Goal: Task Accomplishment & Management: Manage account settings

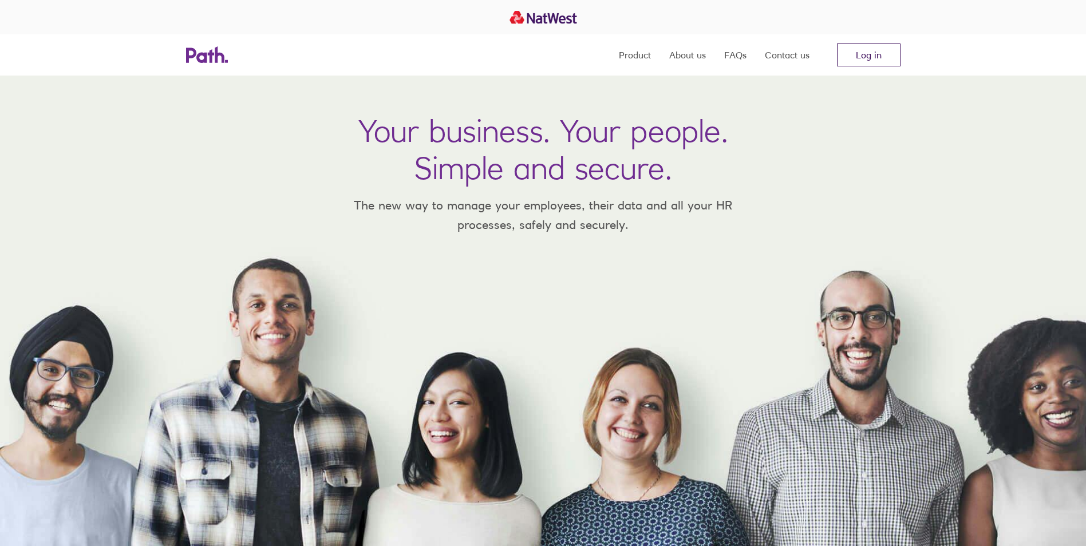
click at [876, 49] on link "Log in" at bounding box center [869, 54] width 64 height 23
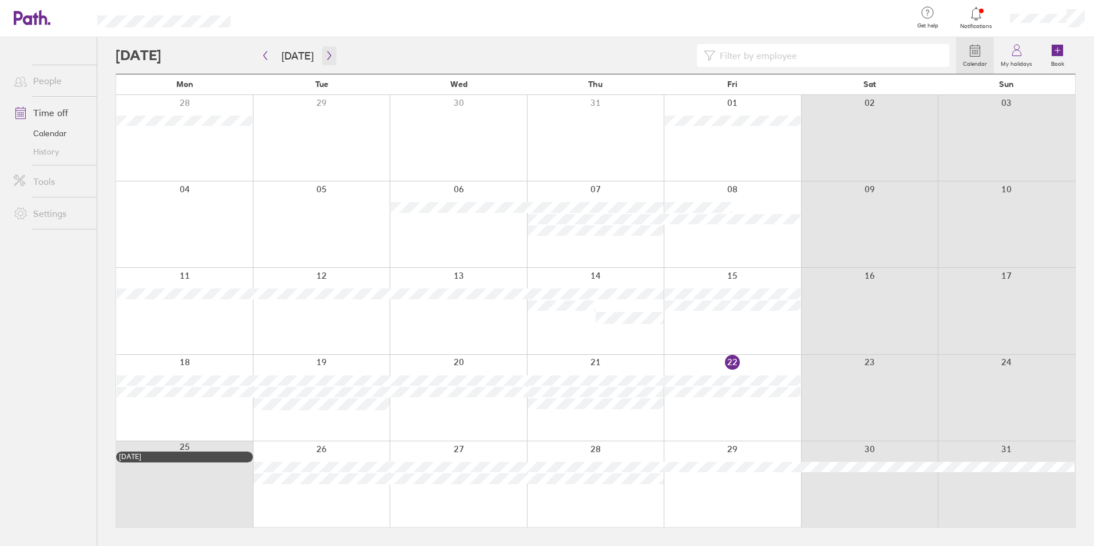
click at [326, 53] on icon "button" at bounding box center [329, 55] width 9 height 9
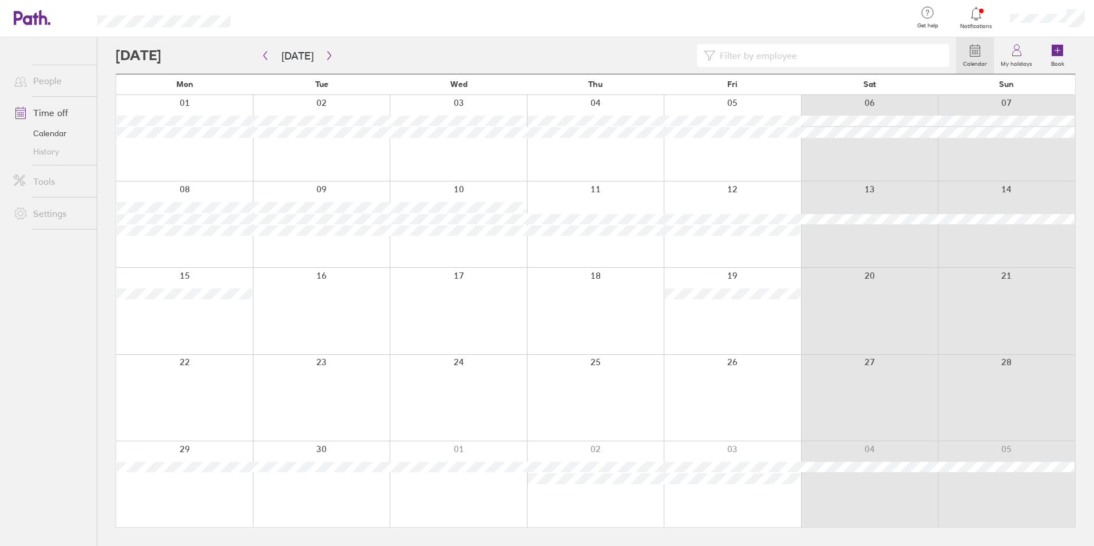
click at [169, 155] on div at bounding box center [184, 138] width 137 height 86
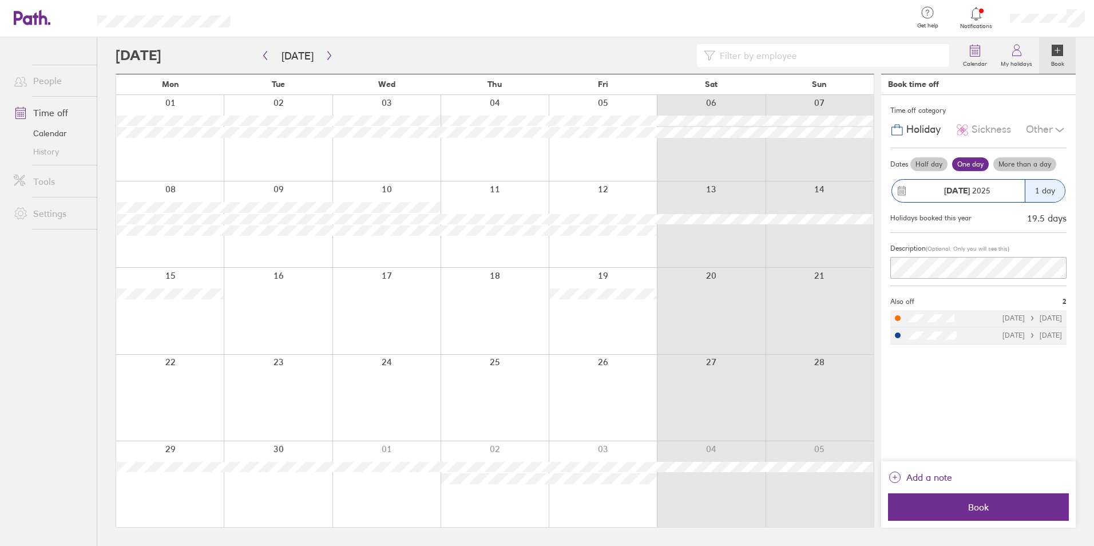
click at [1064, 126] on icon at bounding box center [1060, 130] width 14 height 14
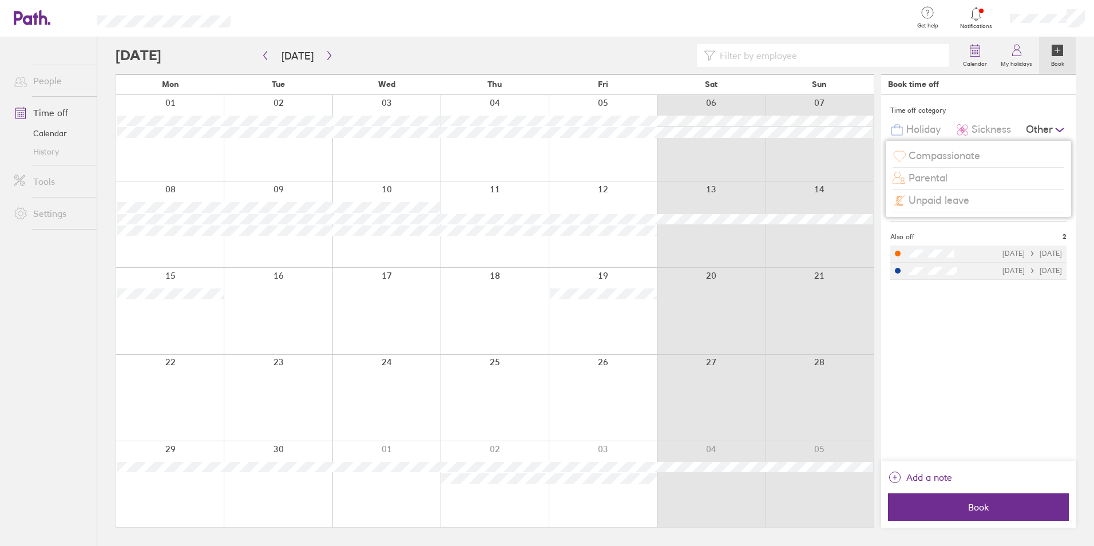
click at [961, 151] on span "Compassionate" at bounding box center [945, 156] width 72 height 12
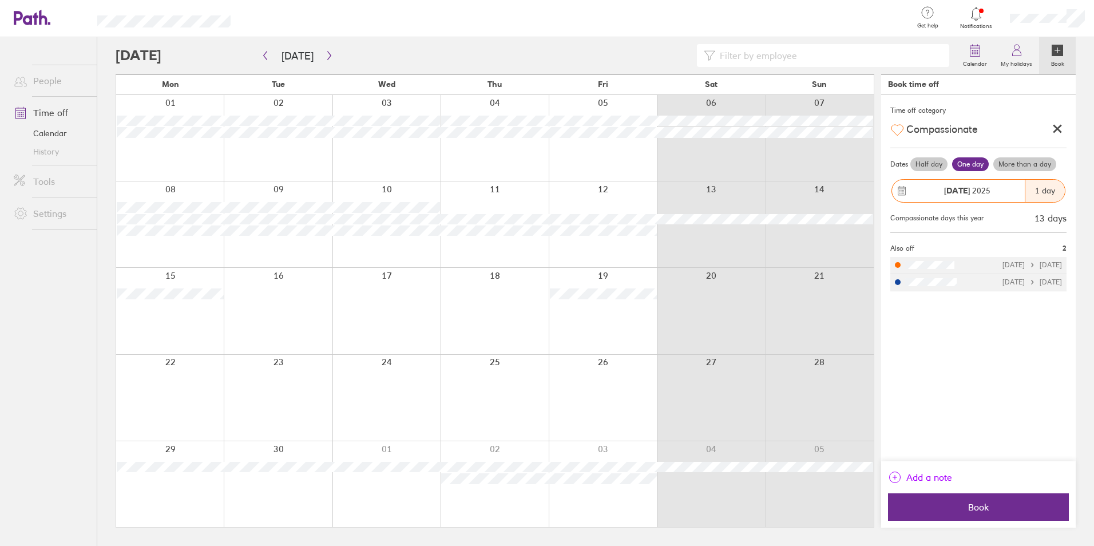
click at [895, 476] on icon "link" at bounding box center [895, 477] width 14 height 14
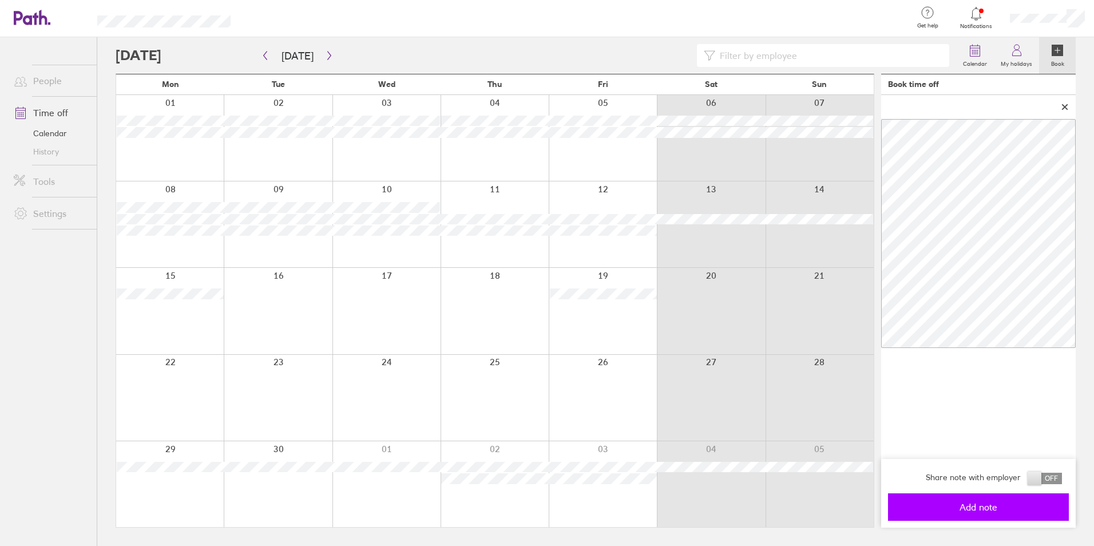
click at [947, 506] on span "Add note" at bounding box center [978, 507] width 165 height 10
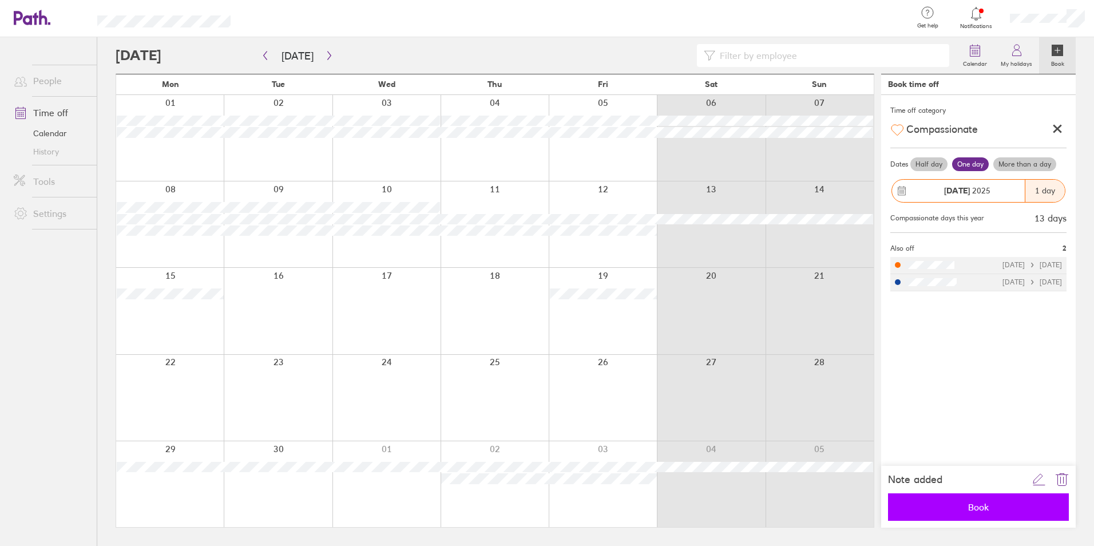
click at [947, 506] on span "Book" at bounding box center [978, 507] width 165 height 10
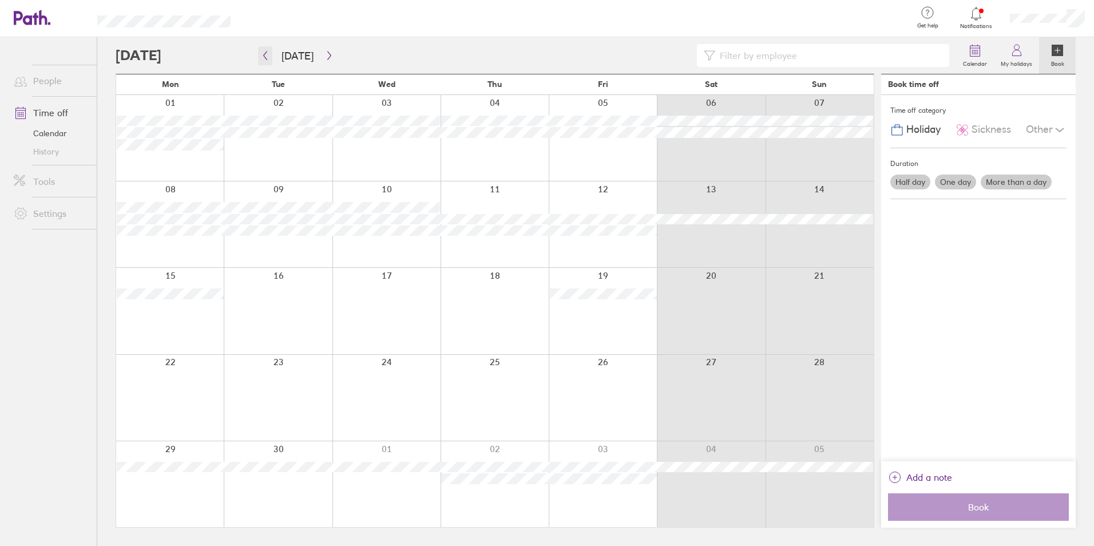
click at [263, 56] on icon "button" at bounding box center [265, 55] width 9 height 9
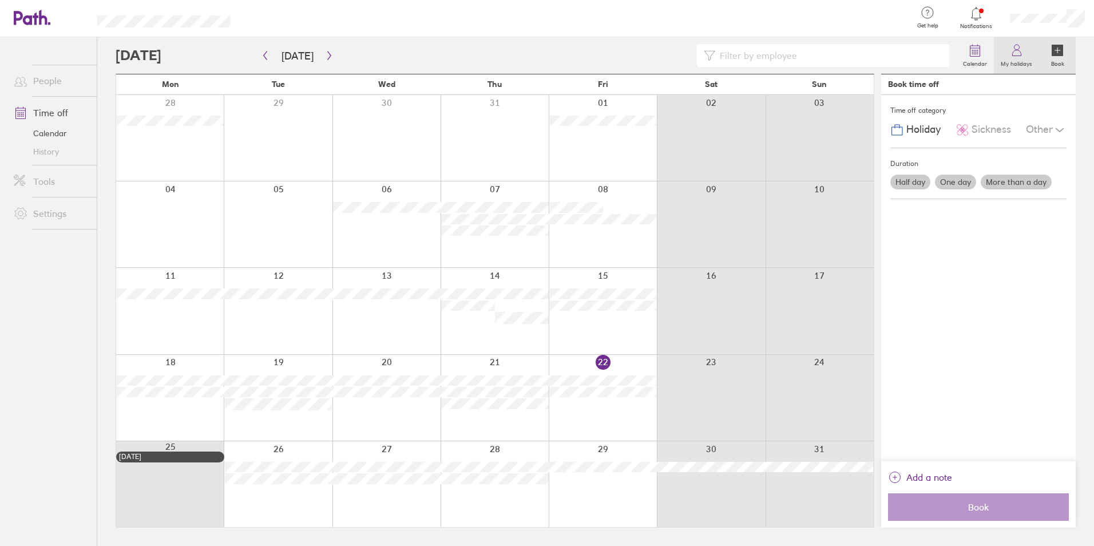
click at [1018, 55] on icon at bounding box center [1017, 50] width 14 height 14
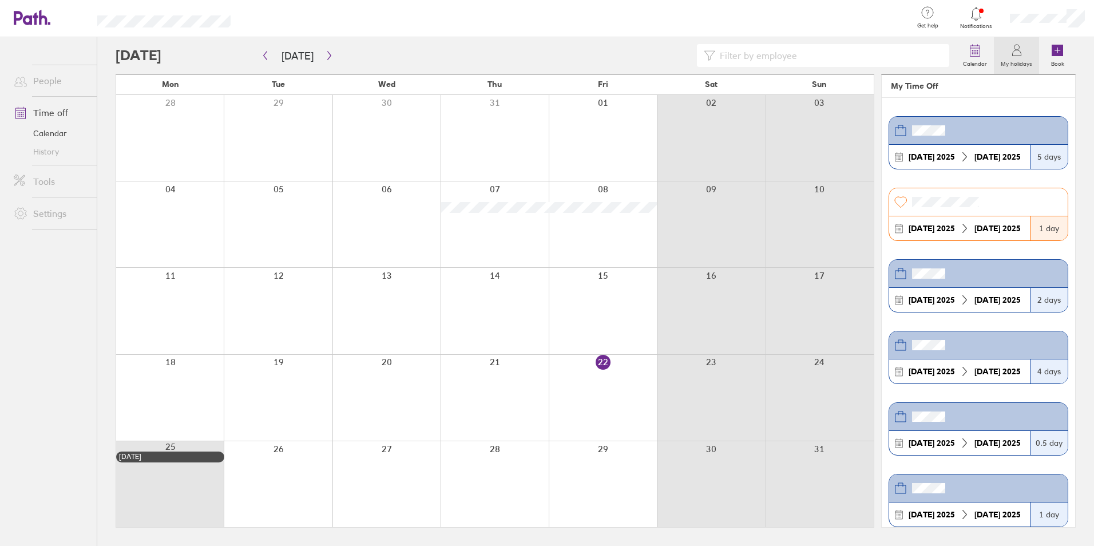
click at [1045, 10] on div at bounding box center [1047, 18] width 93 height 37
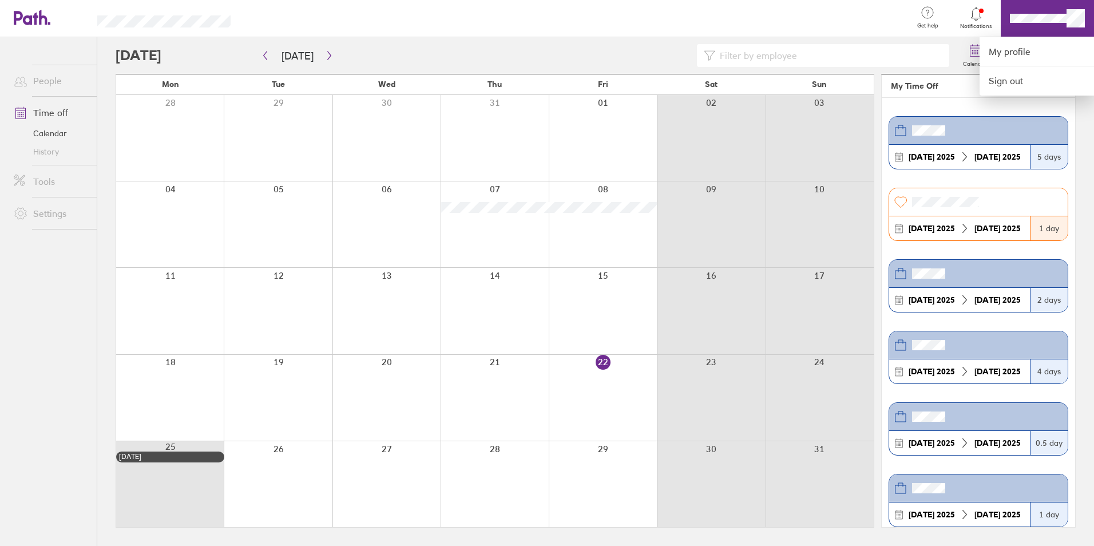
click at [1045, 10] on div at bounding box center [547, 273] width 1094 height 546
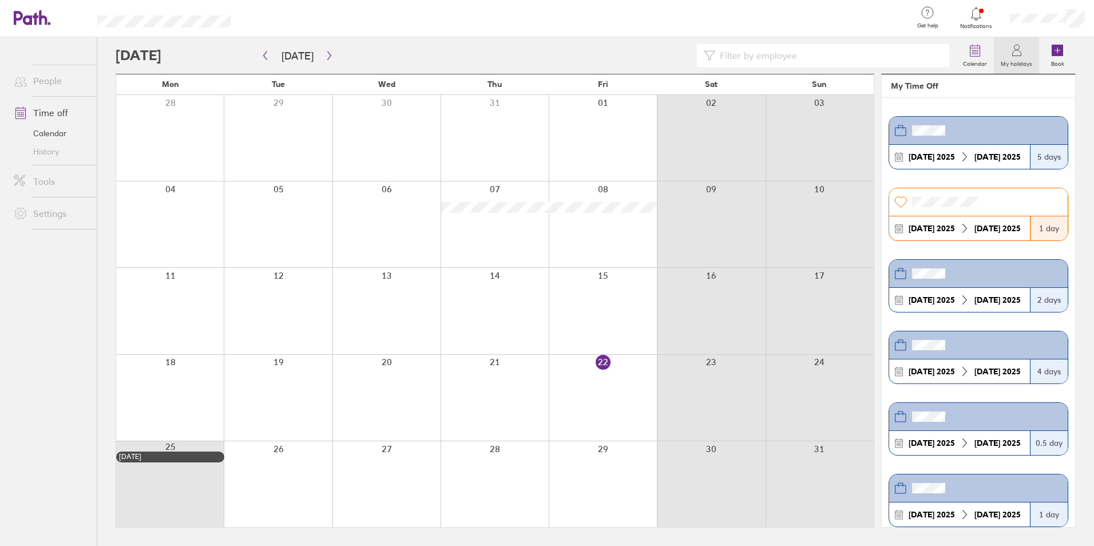
click at [983, 10] on icon at bounding box center [976, 14] width 14 height 14
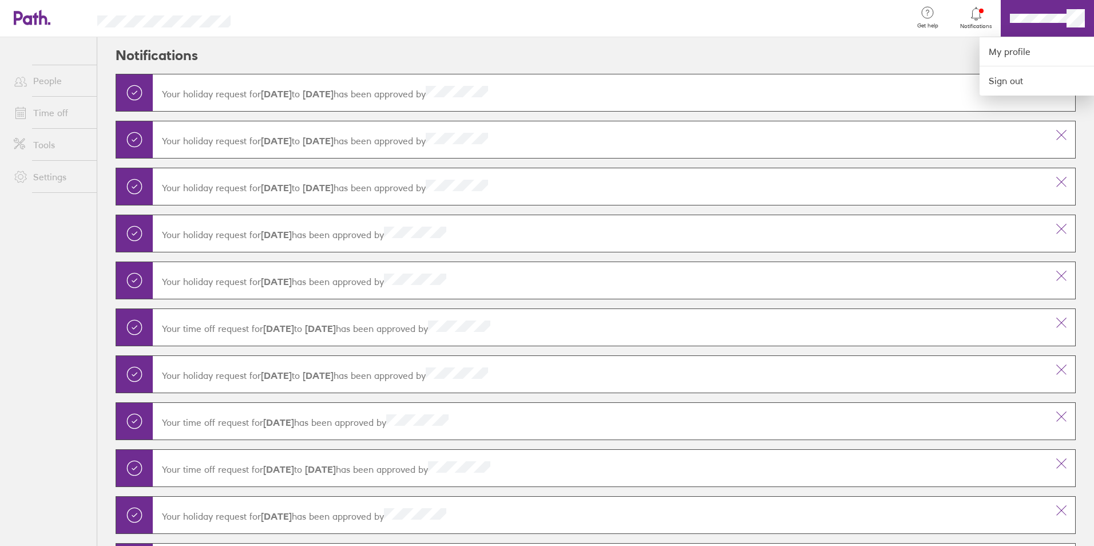
click at [838, 25] on div at bounding box center [576, 18] width 655 height 37
click at [1001, 51] on link "My profile" at bounding box center [1037, 51] width 114 height 29
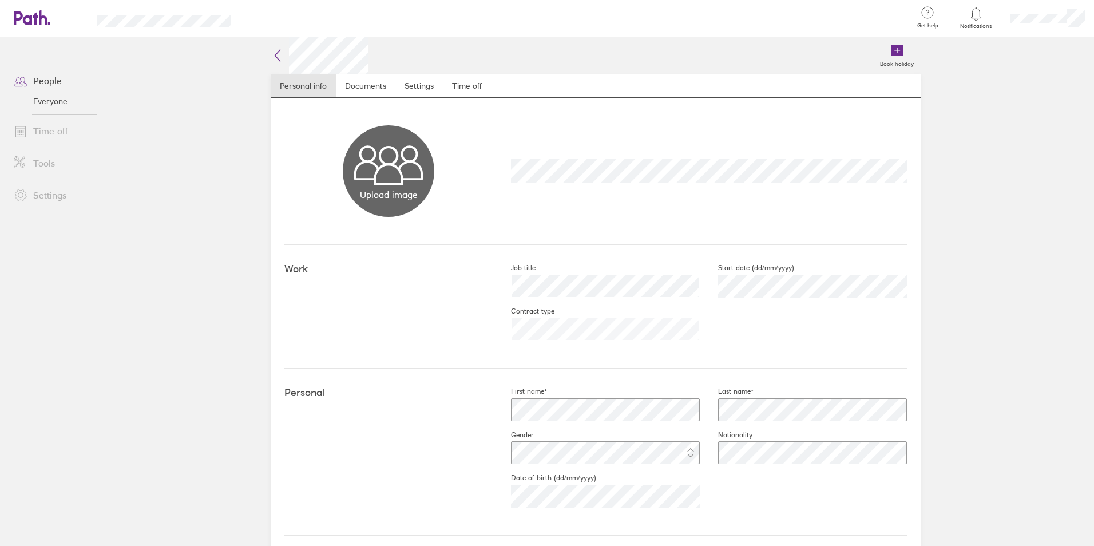
click at [46, 84] on link "People" at bounding box center [51, 80] width 92 height 23
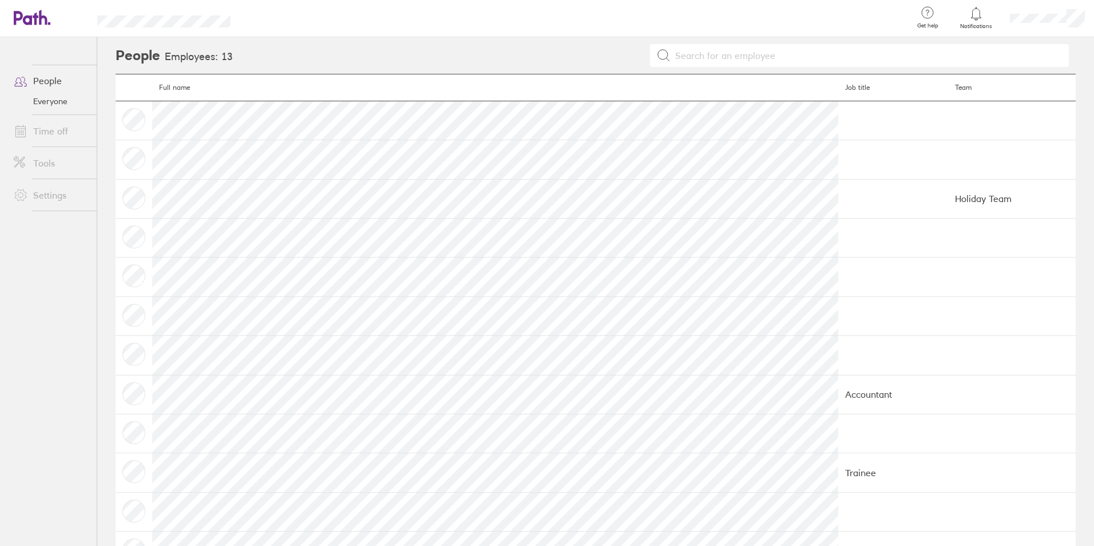
click at [39, 129] on link "Time off" at bounding box center [51, 131] width 92 height 23
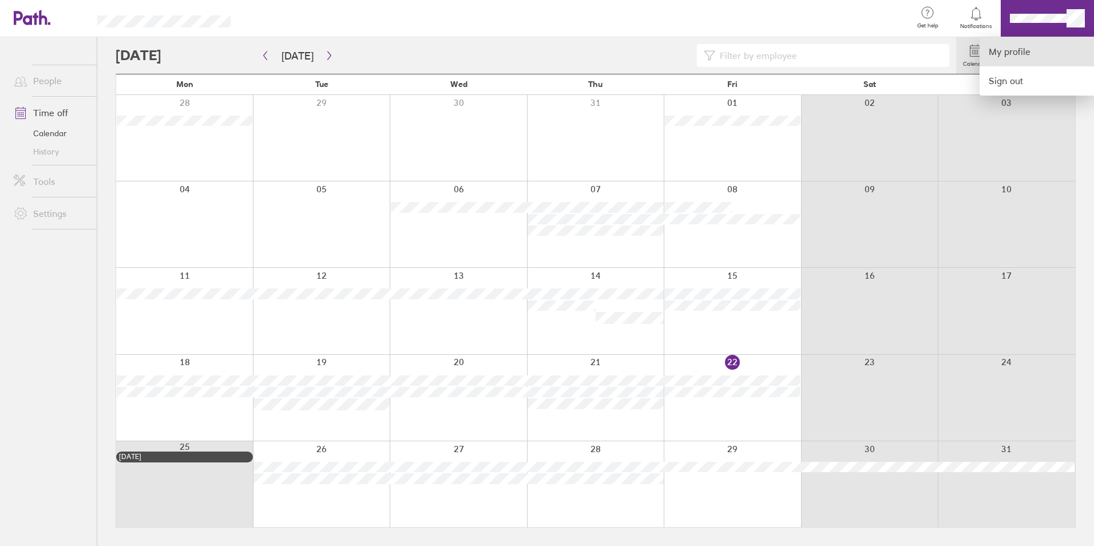
click at [1024, 42] on link "My profile" at bounding box center [1037, 51] width 114 height 29
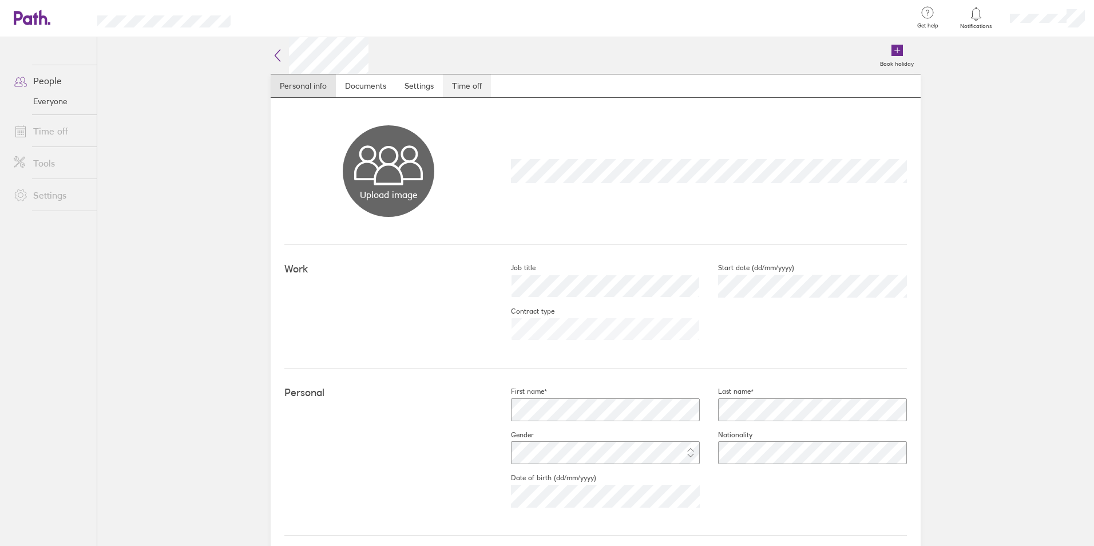
click at [459, 81] on link "Time off" at bounding box center [467, 85] width 48 height 23
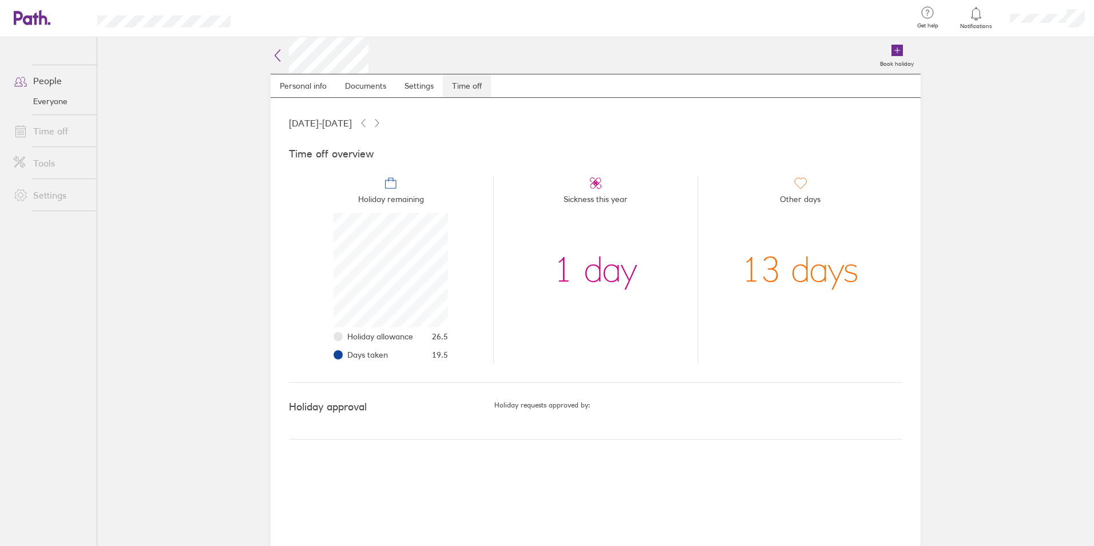
scroll to position [114, 114]
drag, startPoint x: 429, startPoint y: 357, endPoint x: 450, endPoint y: 357, distance: 21.8
click at [450, 357] on li "Holiday remaining Holiday allowance 26.5 Days taken 19.5" at bounding box center [391, 270] width 204 height 188
click at [282, 54] on icon at bounding box center [278, 56] width 14 height 14
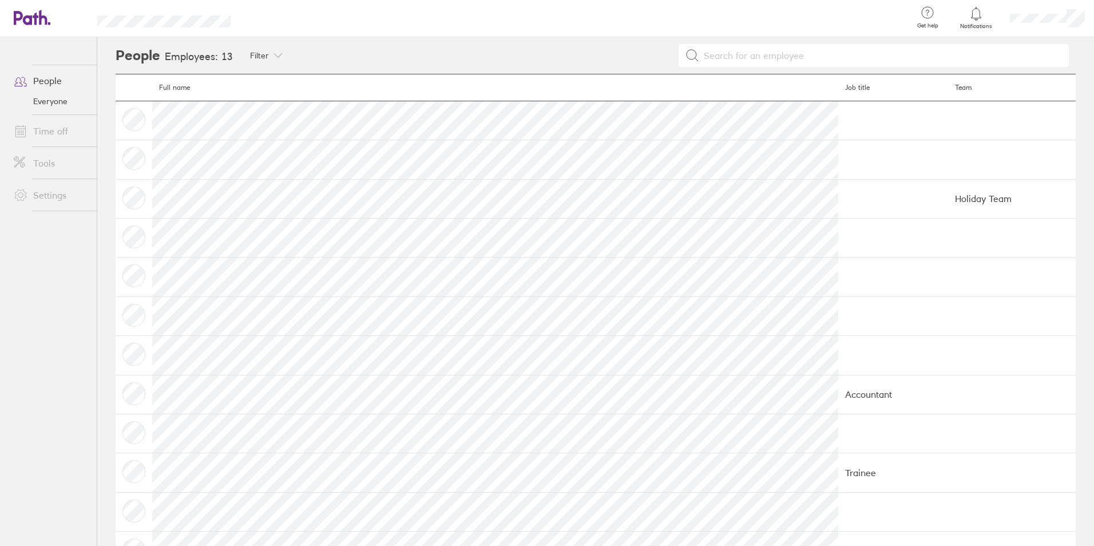
click at [55, 128] on link "Time off" at bounding box center [51, 131] width 92 height 23
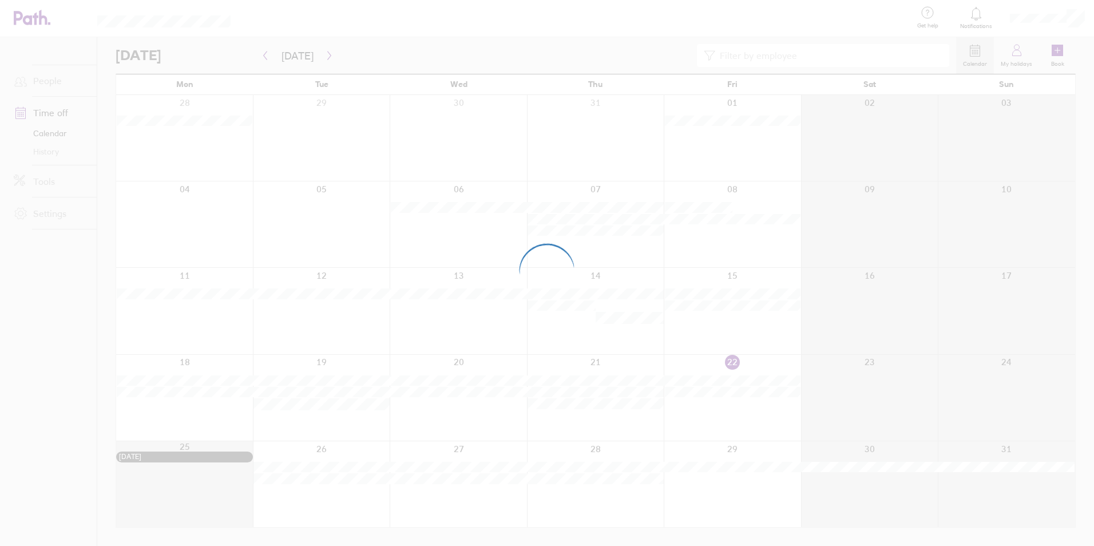
click at [1019, 51] on div at bounding box center [547, 273] width 1094 height 546
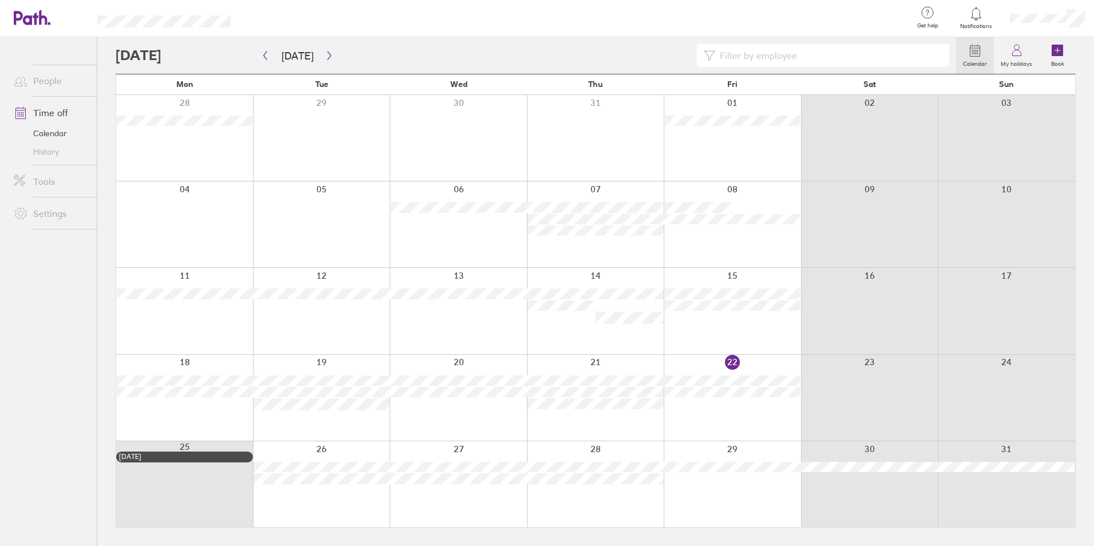
click at [1019, 51] on icon at bounding box center [1017, 50] width 14 height 14
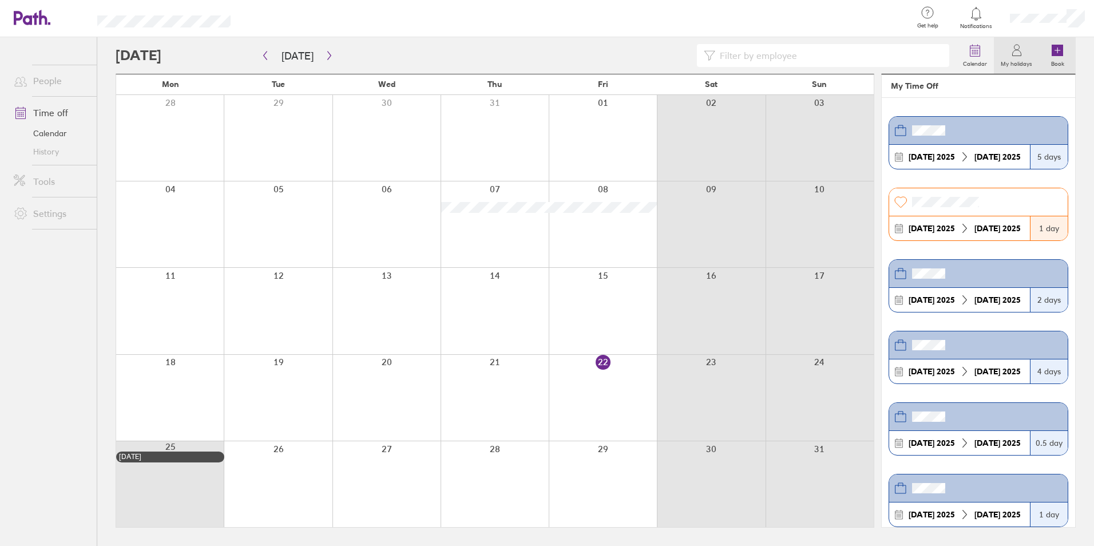
click at [1066, 56] on link "Book" at bounding box center [1057, 55] width 37 height 37
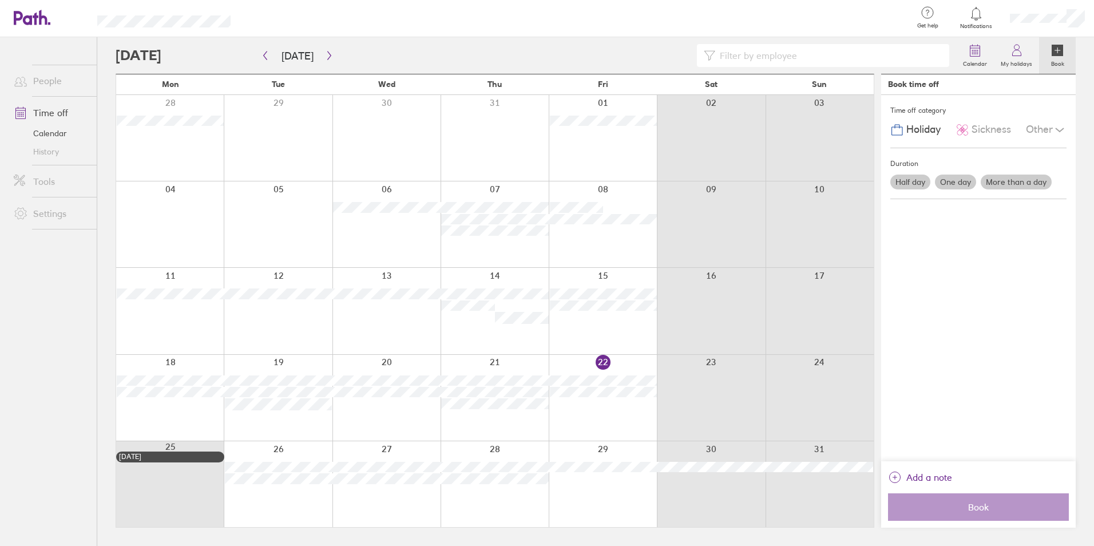
click at [921, 127] on span "Holiday" at bounding box center [924, 130] width 34 height 12
click at [1005, 177] on label "More than a day" at bounding box center [1016, 182] width 71 height 15
click at [0, 0] on input "More than a day" at bounding box center [0, 0] width 0 height 0
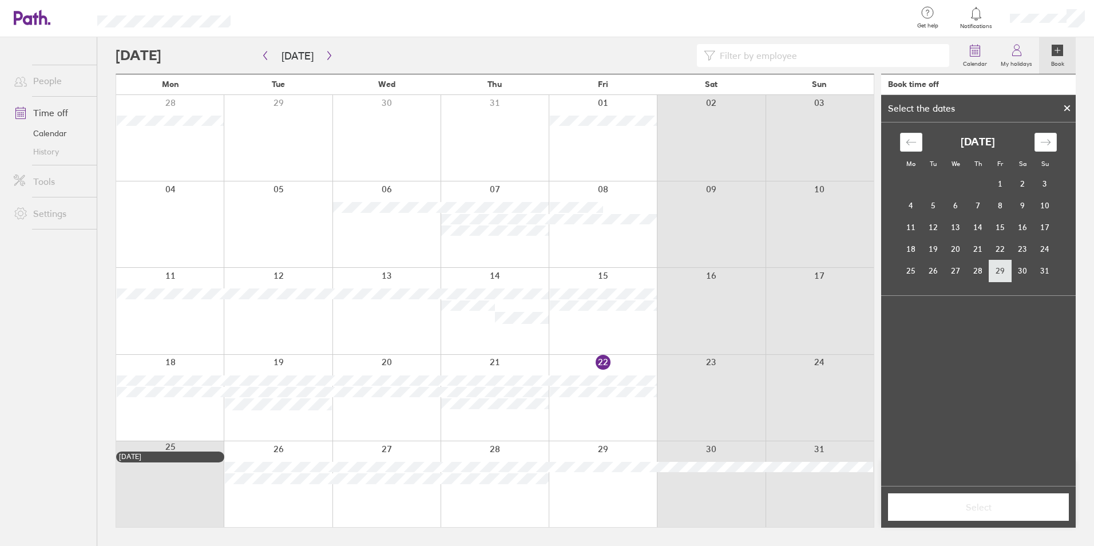
drag, startPoint x: 976, startPoint y: 266, endPoint x: 996, endPoint y: 266, distance: 20.6
click at [996, 266] on tr "25 26 27 28 29 30 31" at bounding box center [978, 271] width 156 height 22
click at [981, 270] on td "28" at bounding box center [978, 271] width 22 height 22
click at [1000, 271] on td "29" at bounding box center [1001, 271] width 22 height 22
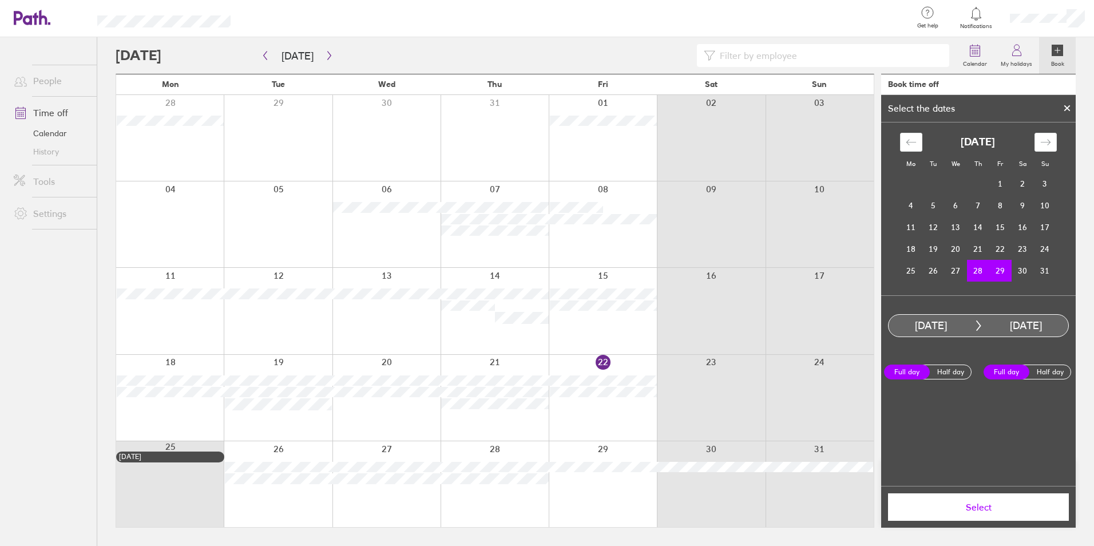
click at [1010, 513] on button "Select" at bounding box center [978, 506] width 181 height 27
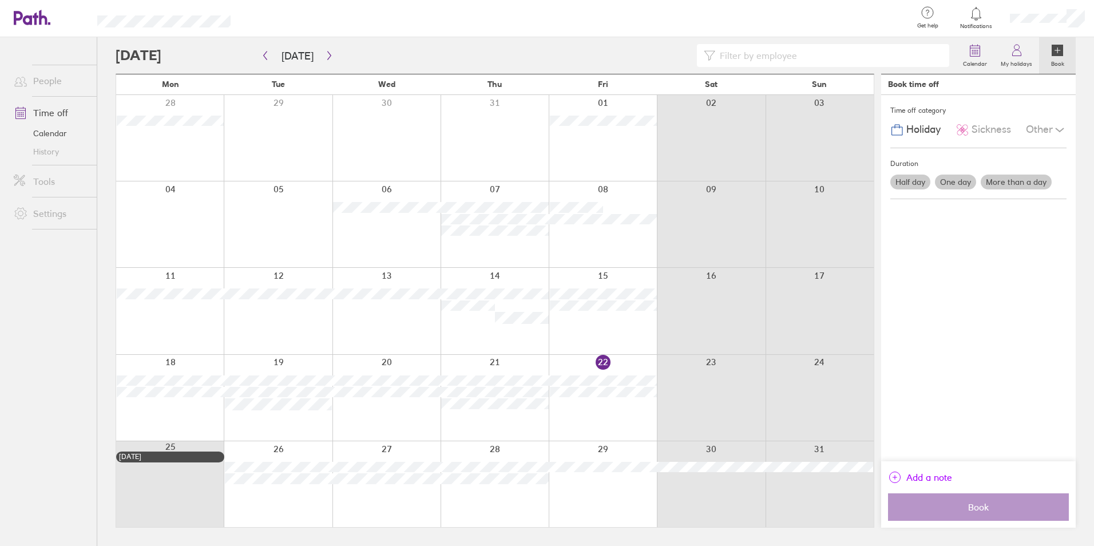
click at [939, 478] on span "Add a note" at bounding box center [930, 477] width 46 height 18
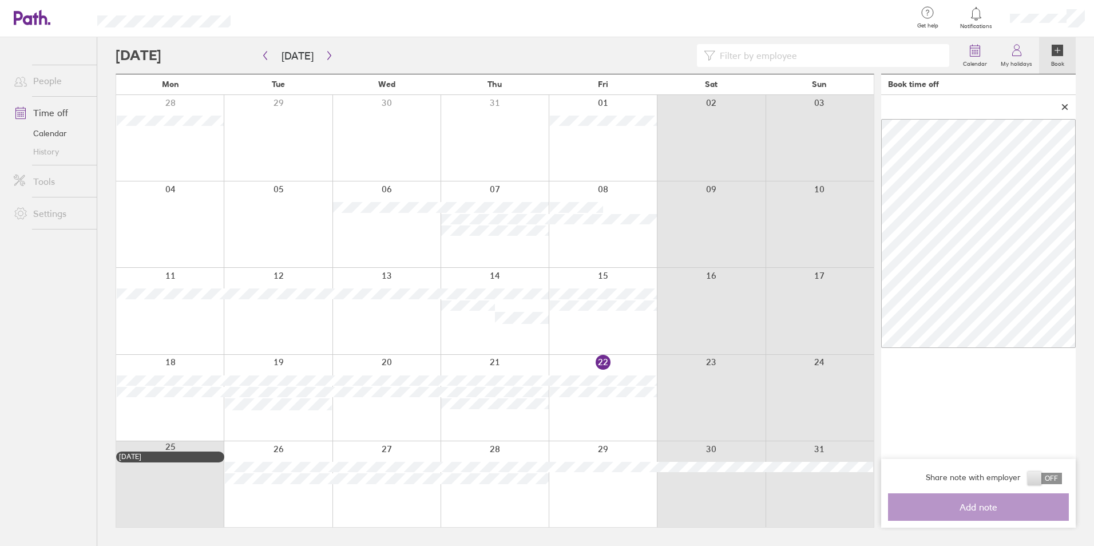
click at [1064, 108] on icon at bounding box center [1065, 107] width 5 height 5
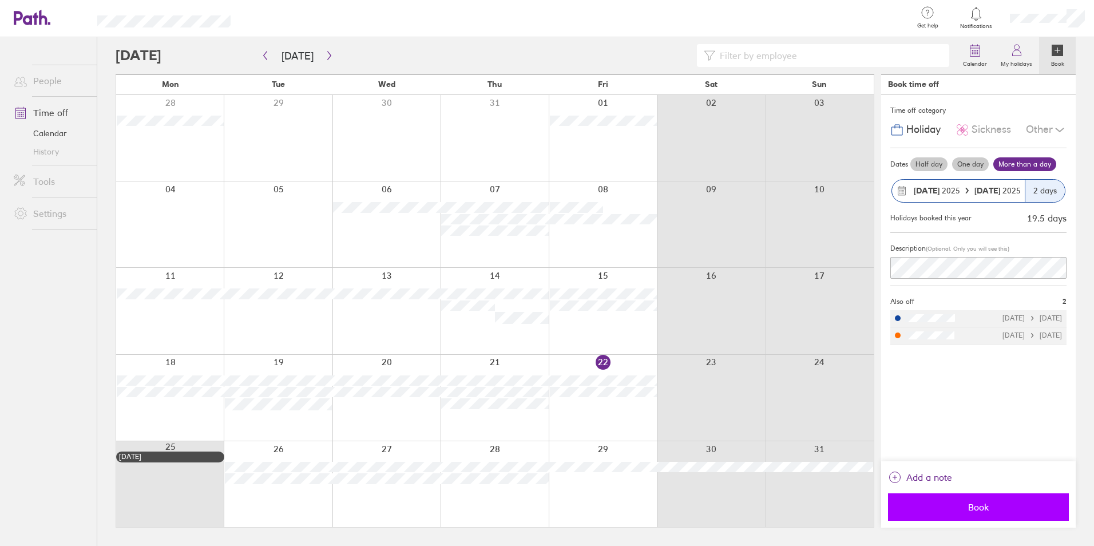
click at [1019, 508] on span "Book" at bounding box center [978, 507] width 165 height 10
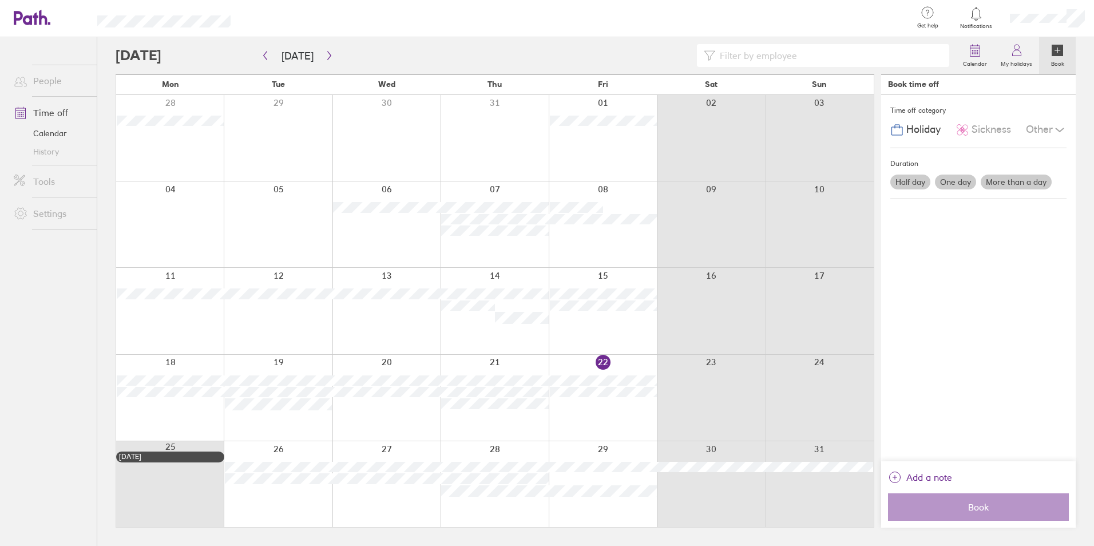
click at [920, 344] on div "Time off category Holiday Sickness Other Duration Half day One day More than a …" at bounding box center [978, 278] width 195 height 366
click at [326, 53] on icon "button" at bounding box center [329, 55] width 9 height 9
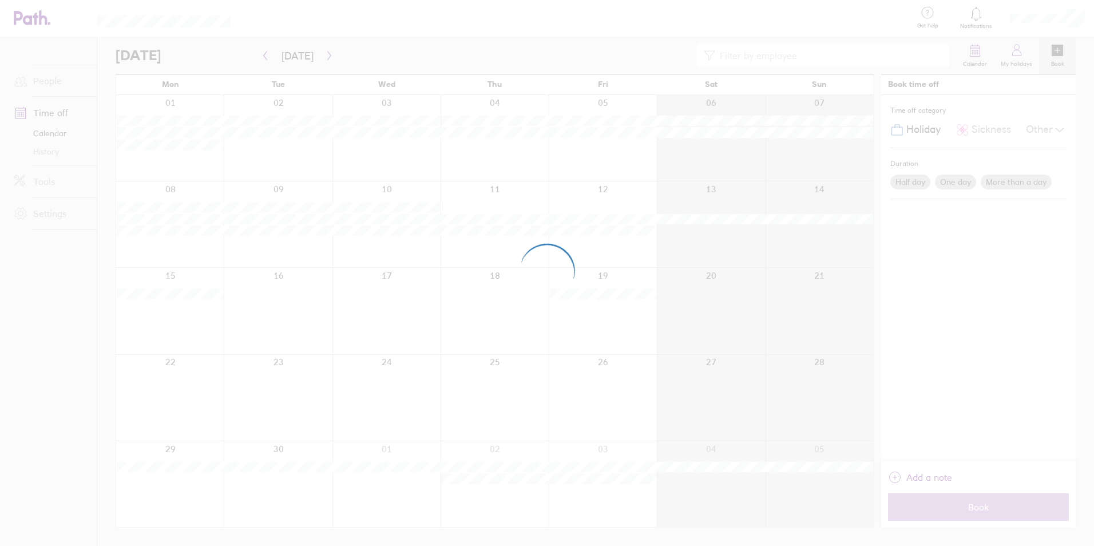
click at [141, 147] on div at bounding box center [547, 273] width 1094 height 546
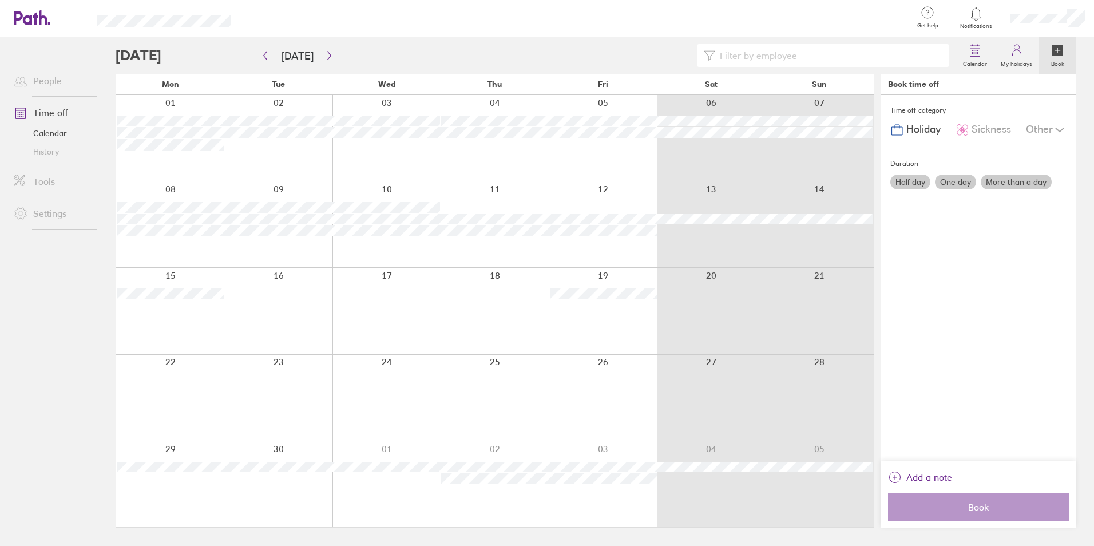
click at [141, 147] on div at bounding box center [170, 138] width 108 height 86
click at [1046, 132] on div "Other" at bounding box center [1046, 130] width 41 height 22
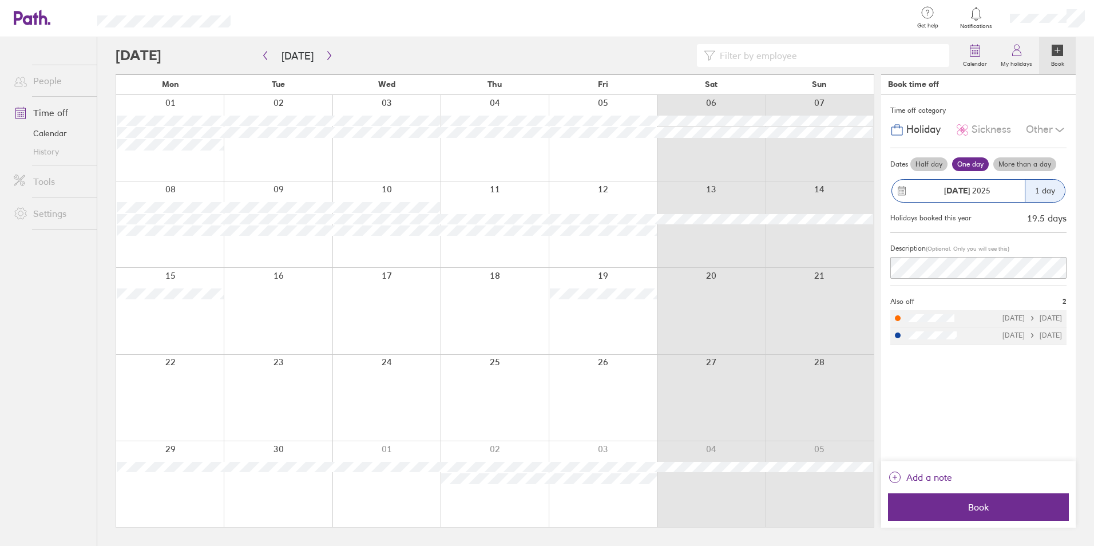
click at [1052, 319] on div "[DATE] [DATE]" at bounding box center [1033, 318] width 60 height 8
click at [900, 320] on div at bounding box center [898, 318] width 6 height 6
click at [270, 57] on button "button" at bounding box center [265, 55] width 14 height 19
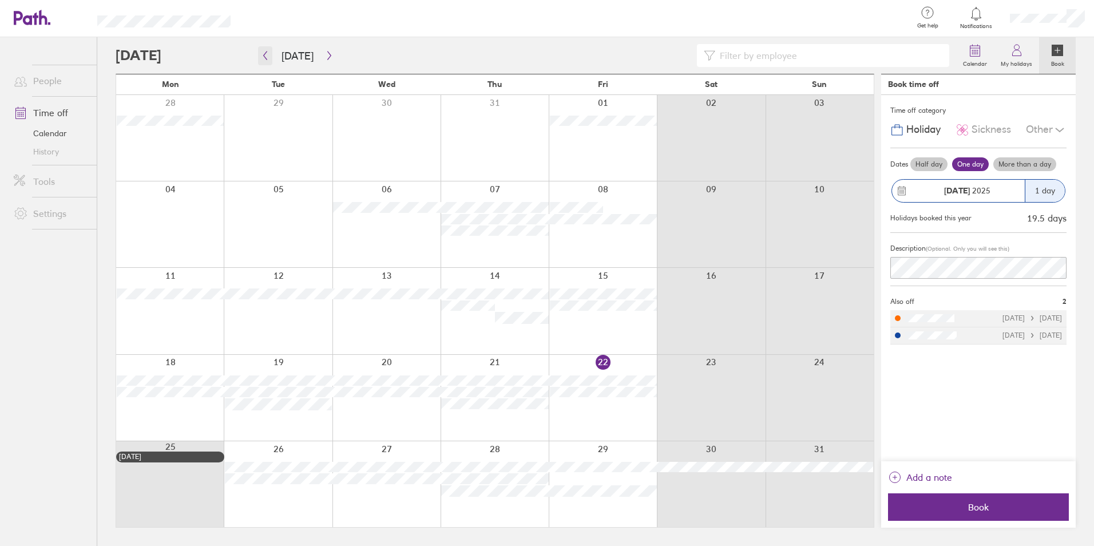
click at [270, 57] on button "button" at bounding box center [265, 55] width 14 height 19
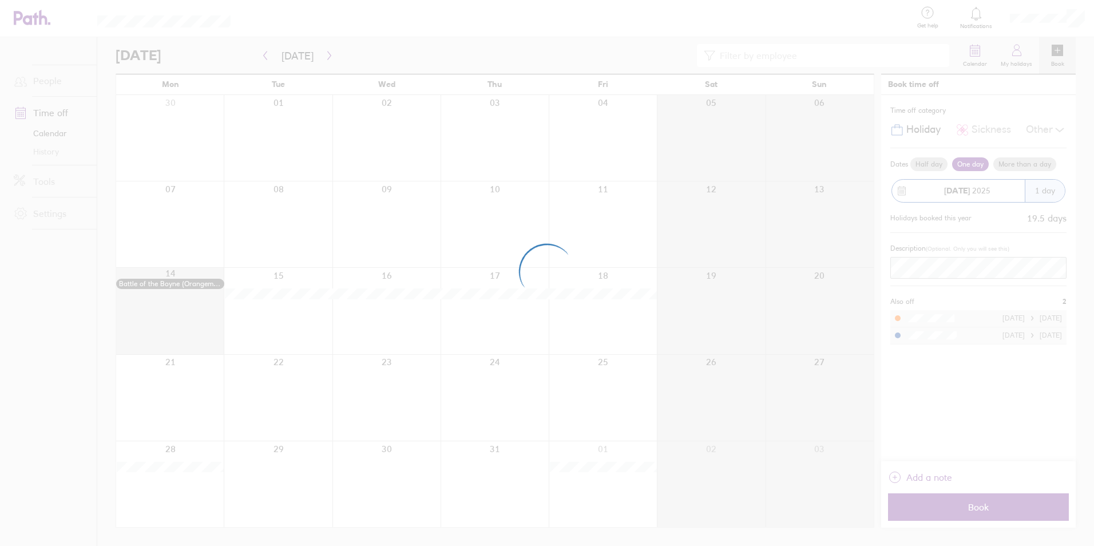
click at [324, 58] on div at bounding box center [547, 273] width 1094 height 546
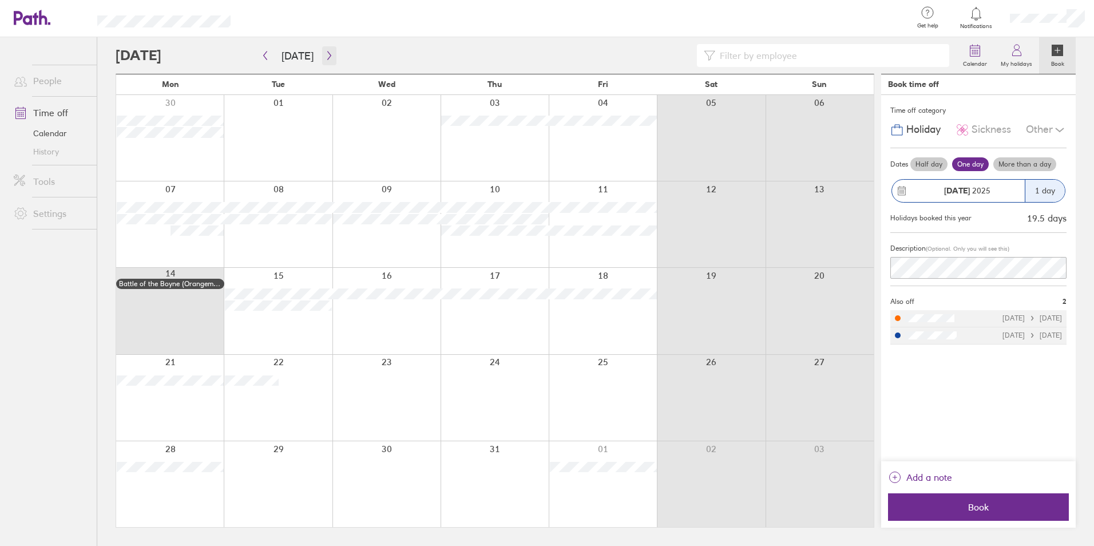
click at [331, 53] on button "button" at bounding box center [329, 55] width 14 height 19
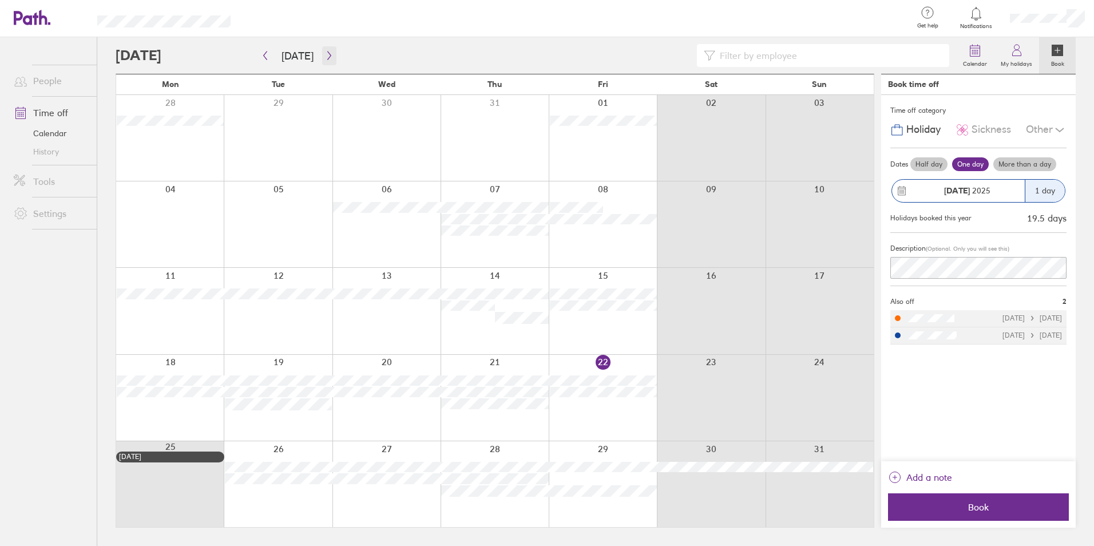
click at [325, 54] on icon "button" at bounding box center [329, 55] width 9 height 9
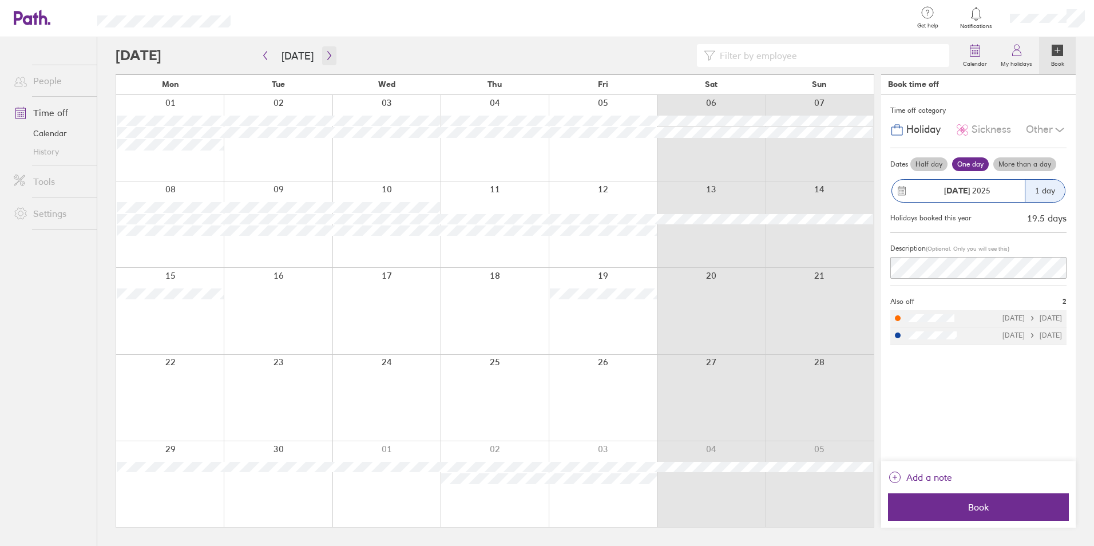
click at [325, 54] on icon "button" at bounding box center [329, 55] width 9 height 9
